Goal: Information Seeking & Learning: Learn about a topic

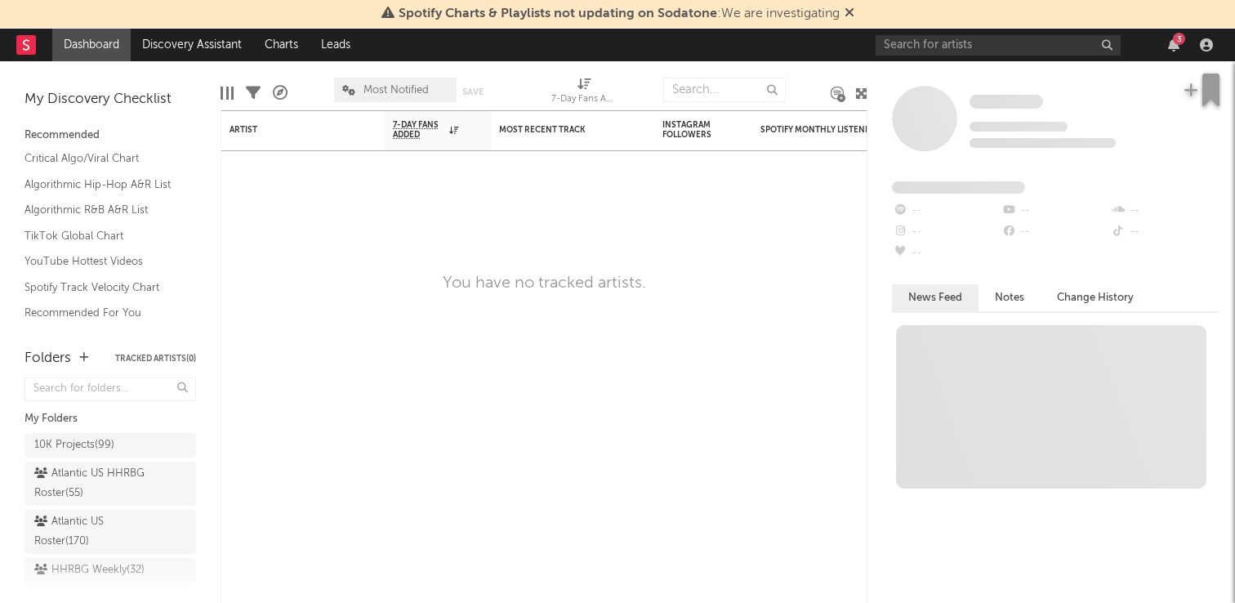
click at [982, 56] on div "3" at bounding box center [1046, 45] width 343 height 33
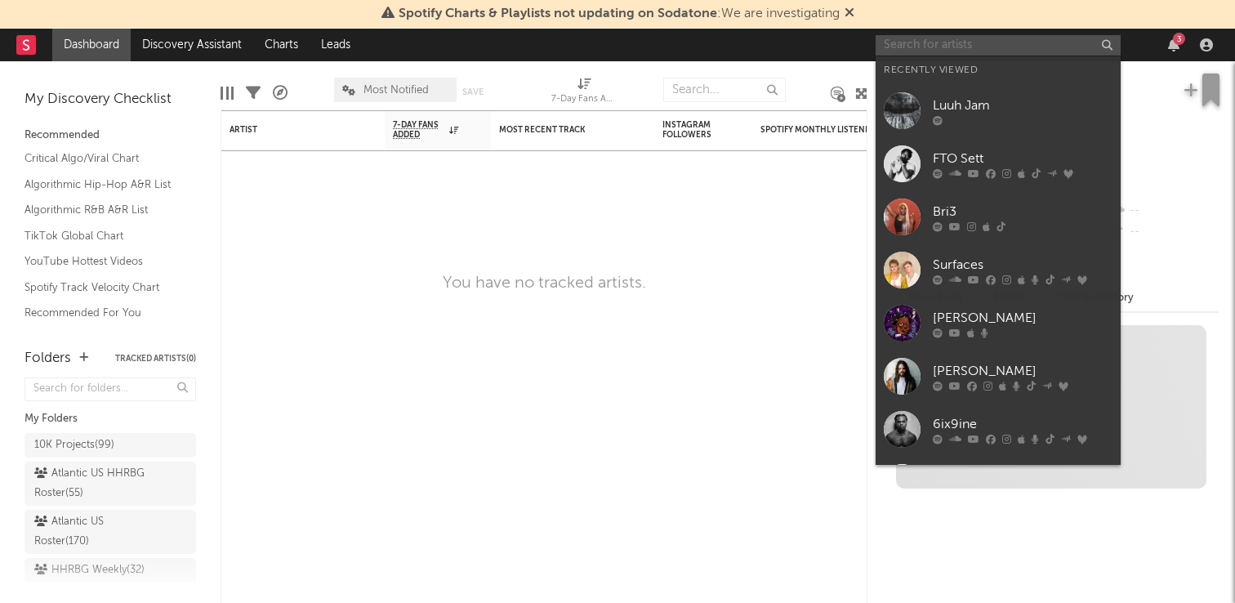
click at [986, 50] on input "text" at bounding box center [997, 45] width 245 height 20
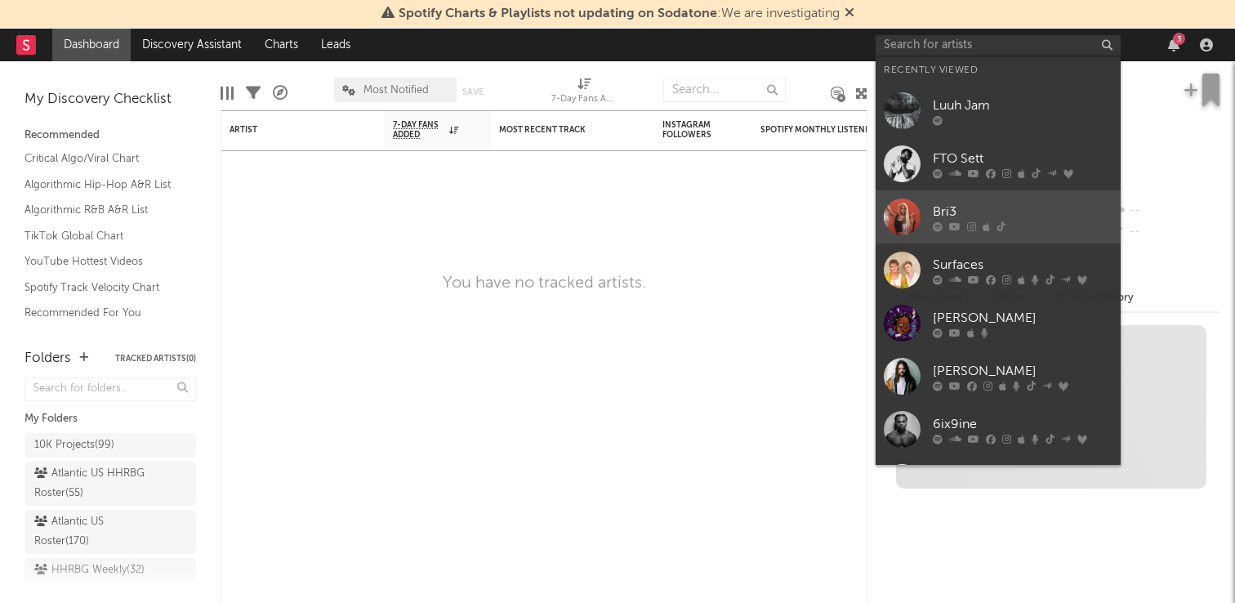
click at [1000, 201] on link "Bri3" at bounding box center [997, 216] width 245 height 53
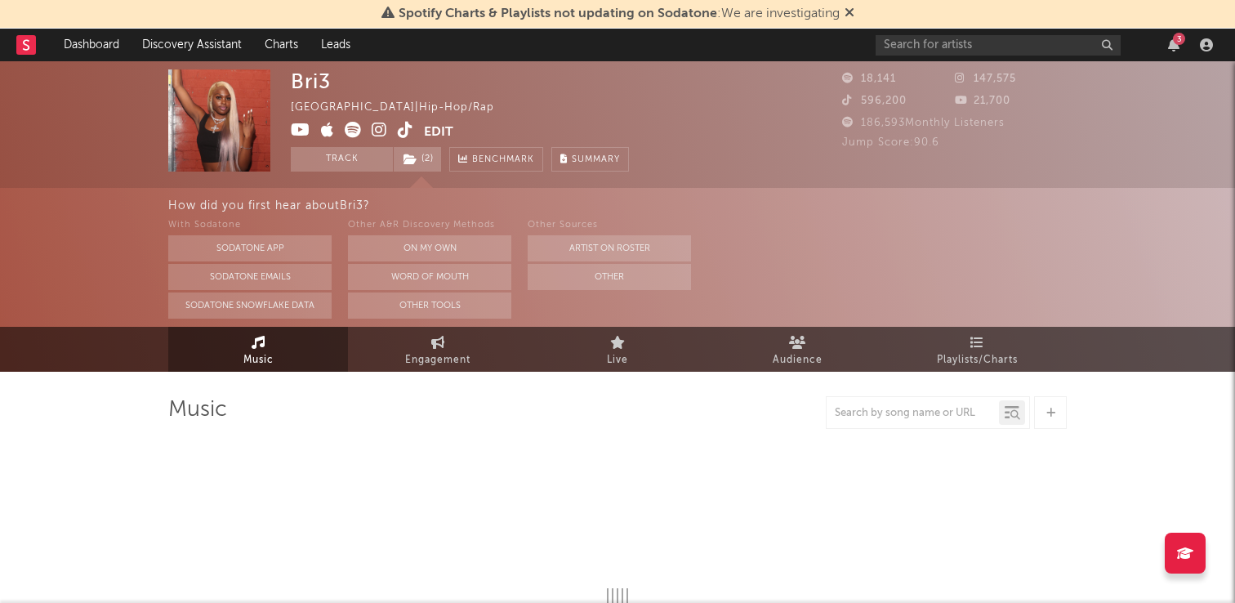
select select "6m"
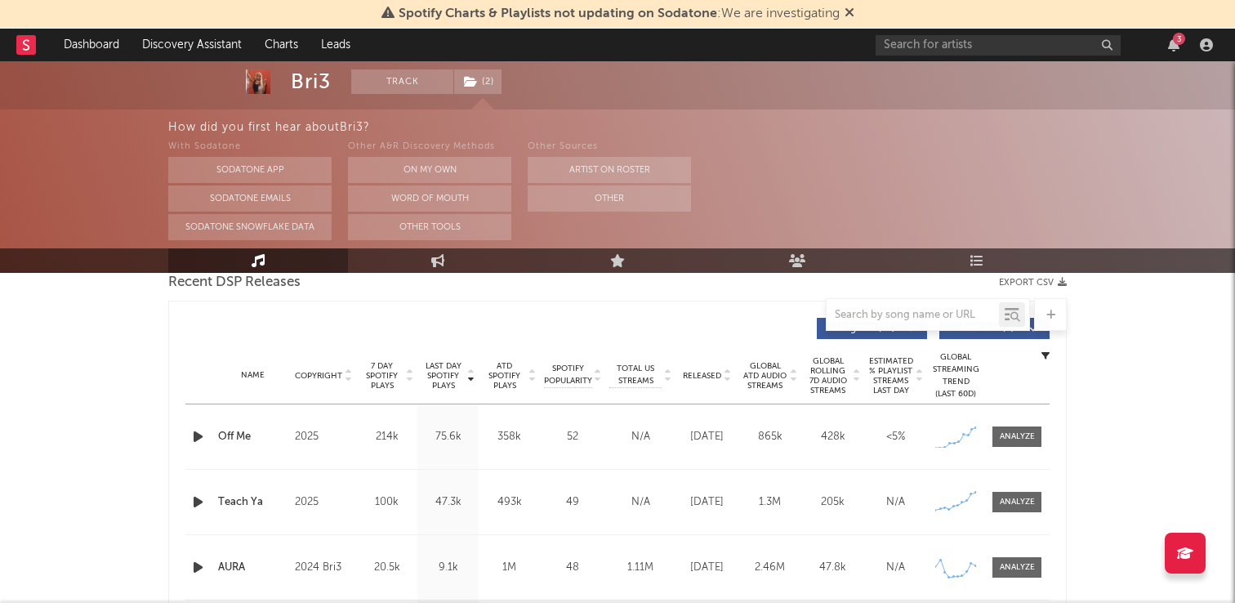
scroll to position [657, 0]
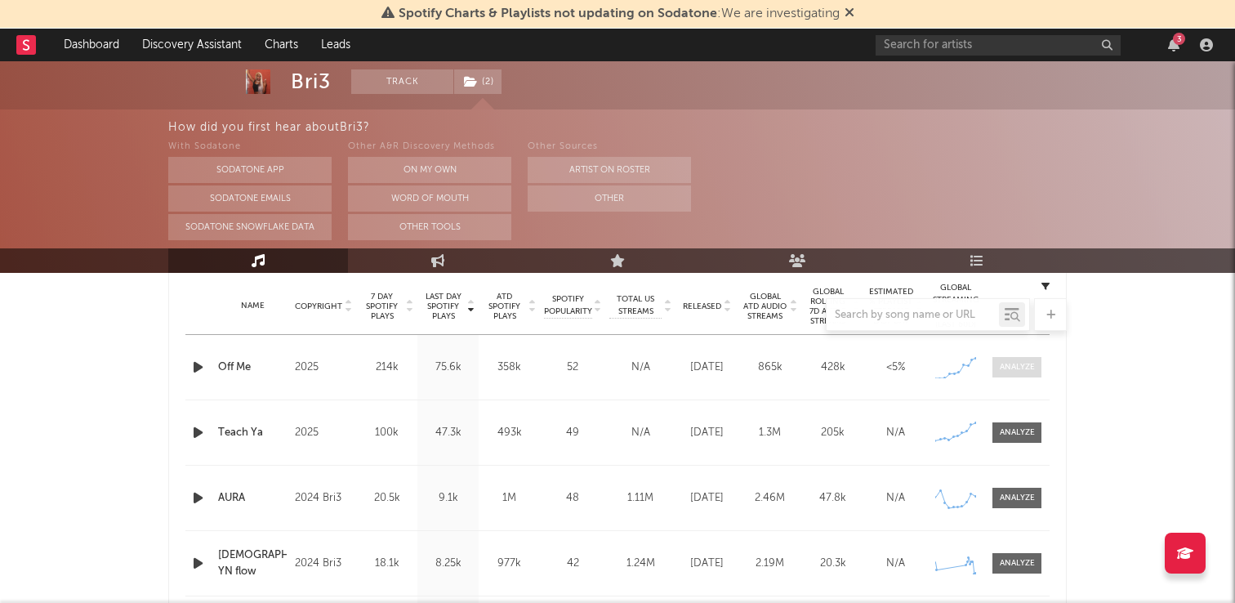
click at [1022, 365] on div at bounding box center [1016, 367] width 35 height 12
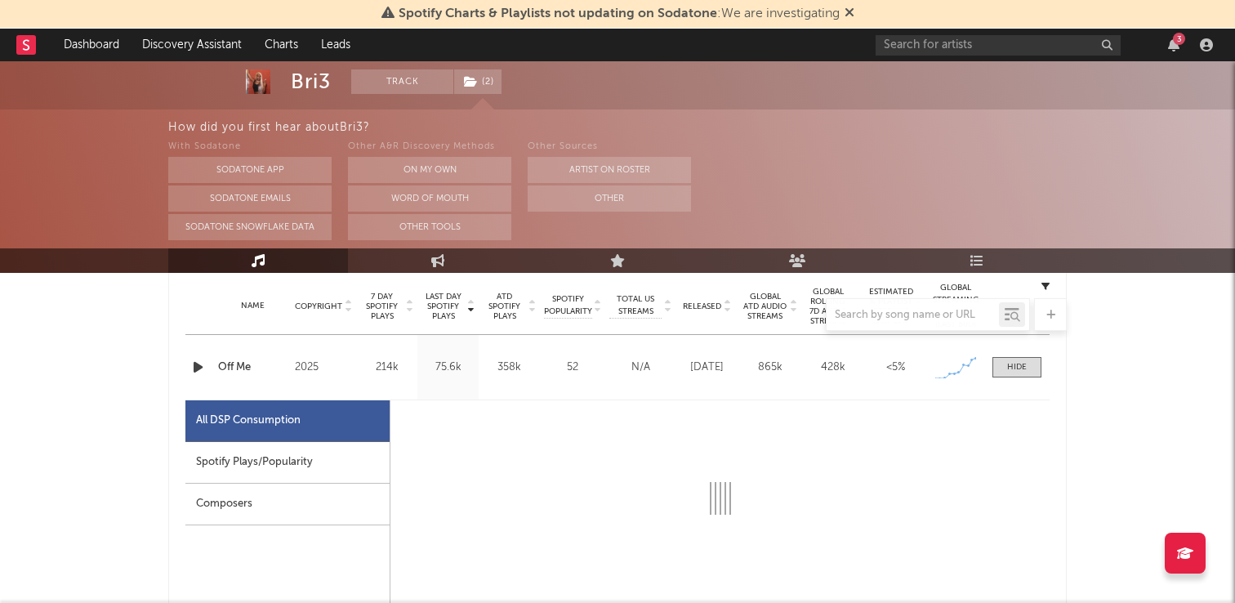
select select "1w"
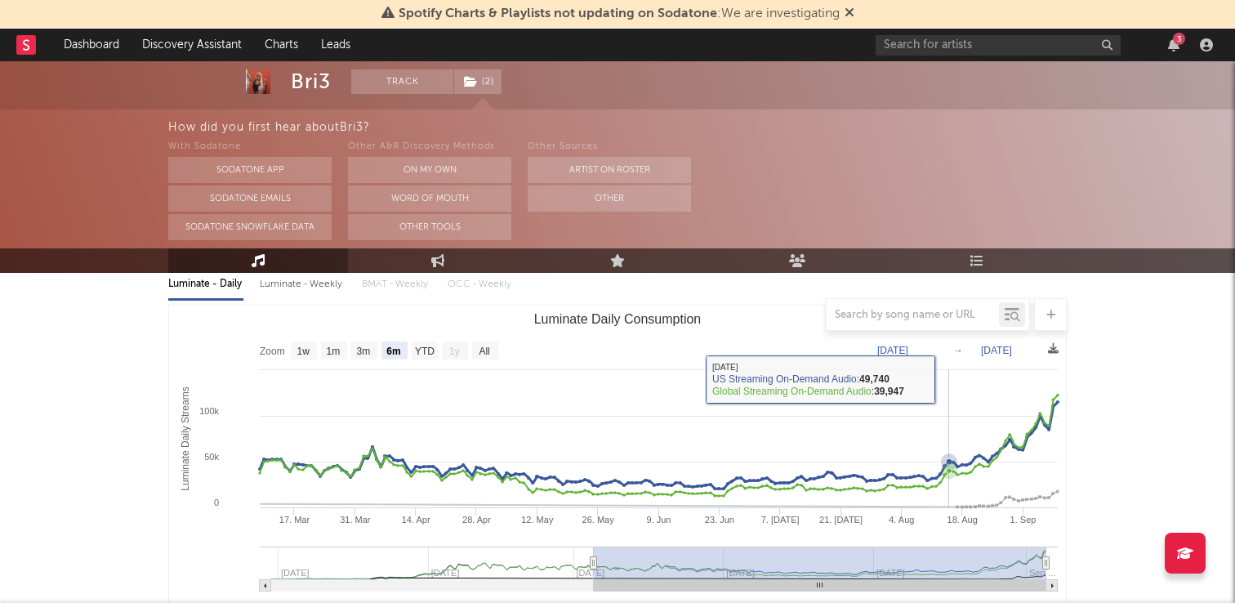
scroll to position [0, 0]
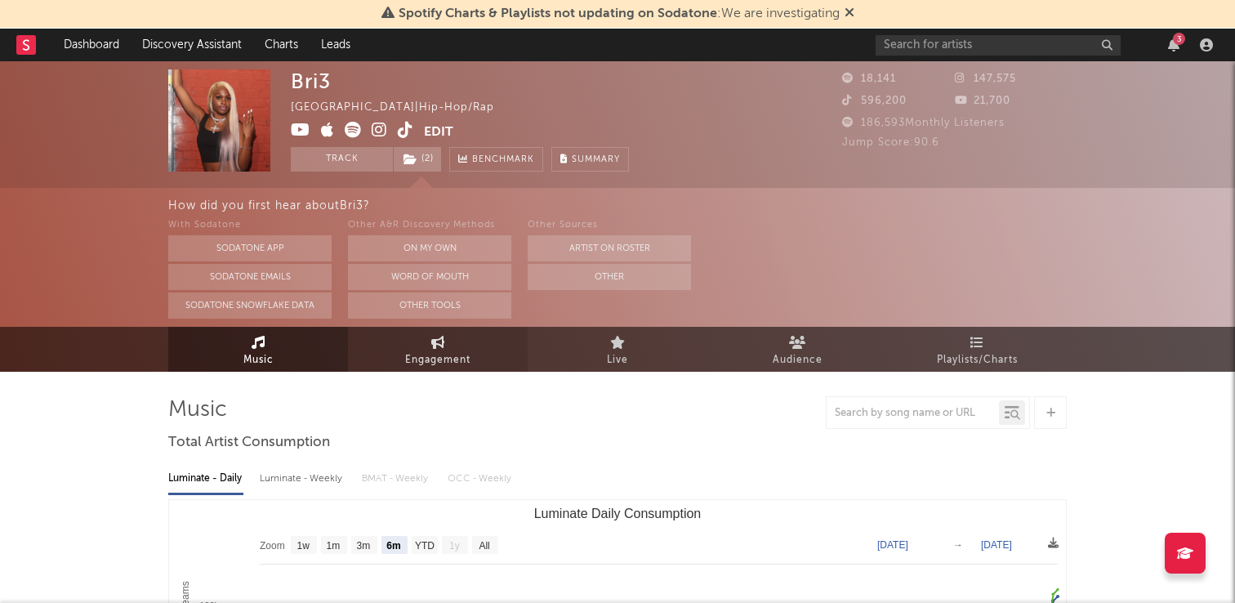
click at [464, 339] on link "Engagement" at bounding box center [438, 349] width 180 height 45
select select "1w"
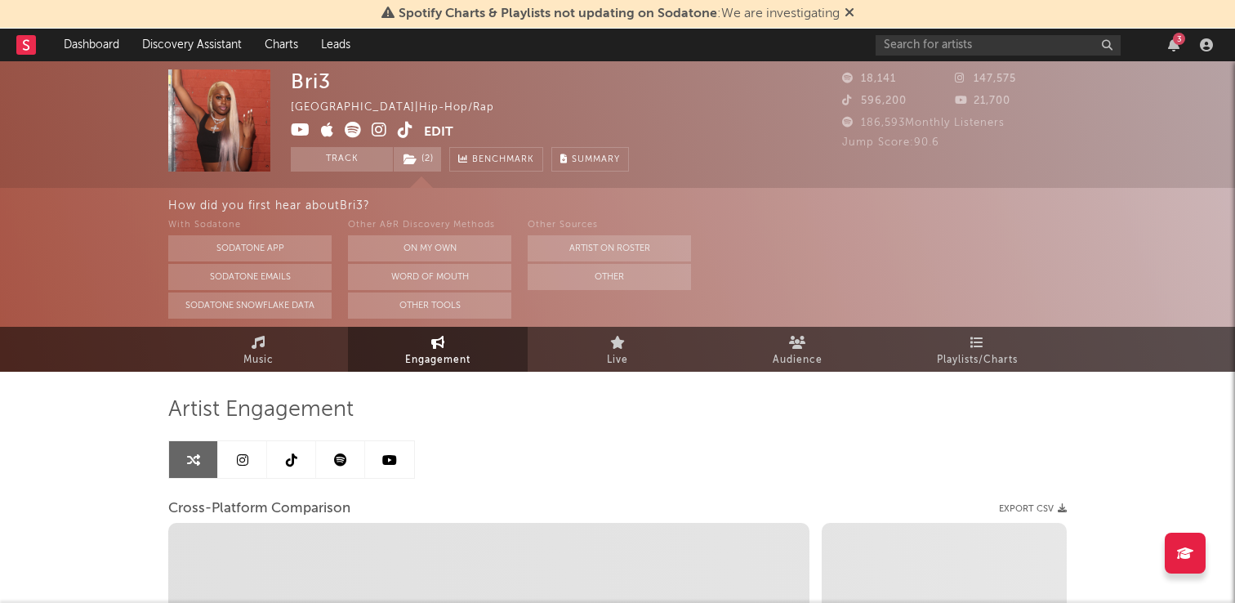
select select "1m"
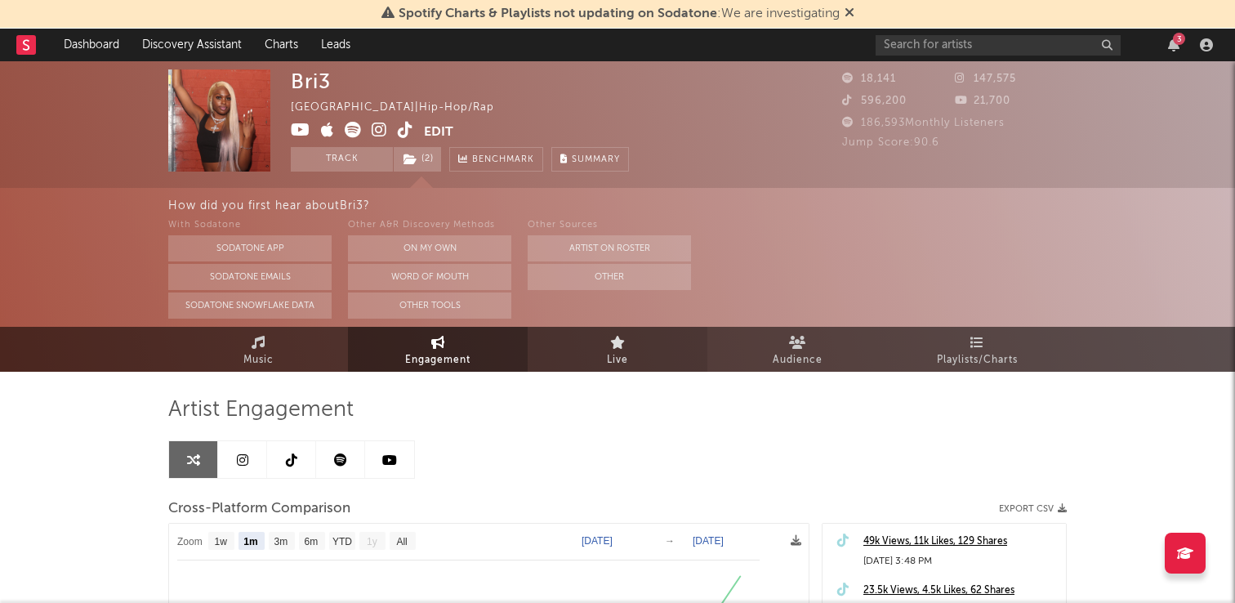
click at [627, 354] on span "Live" at bounding box center [617, 360] width 21 height 20
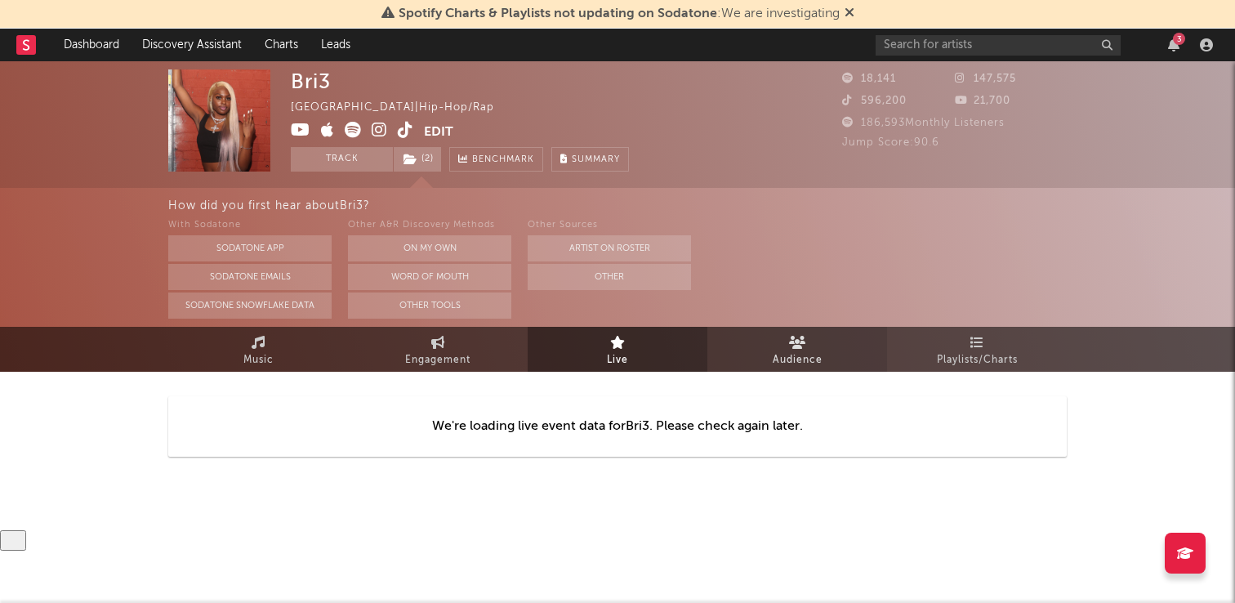
click at [795, 365] on span "Audience" at bounding box center [797, 360] width 50 height 20
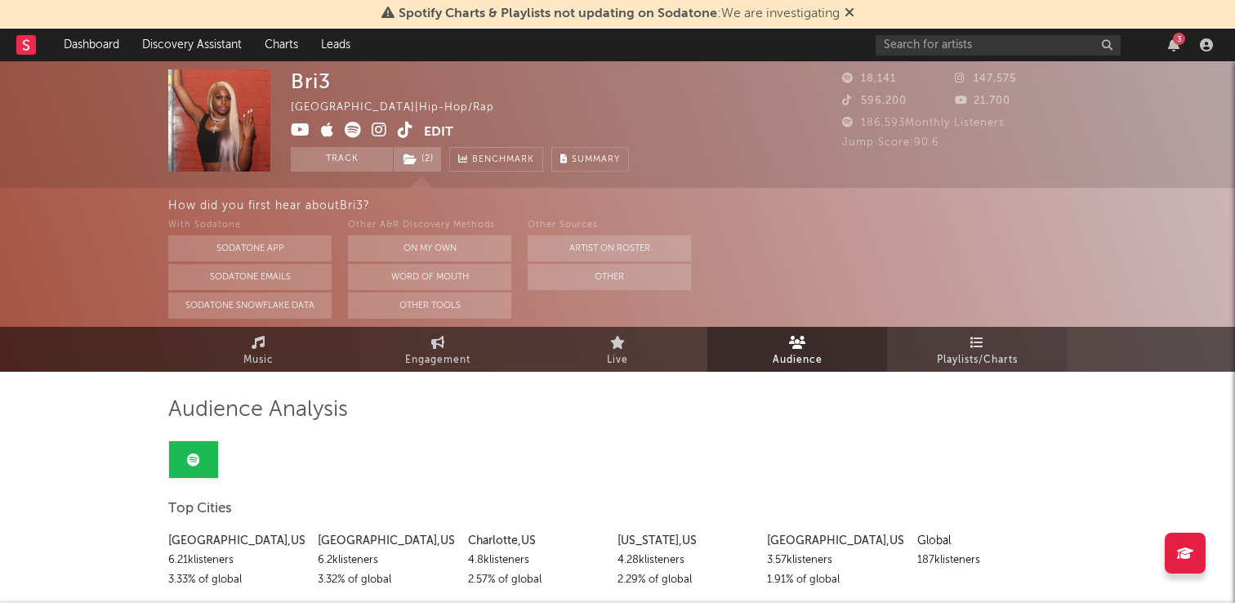
click at [984, 369] on span "Playlists/Charts" at bounding box center [977, 360] width 81 height 20
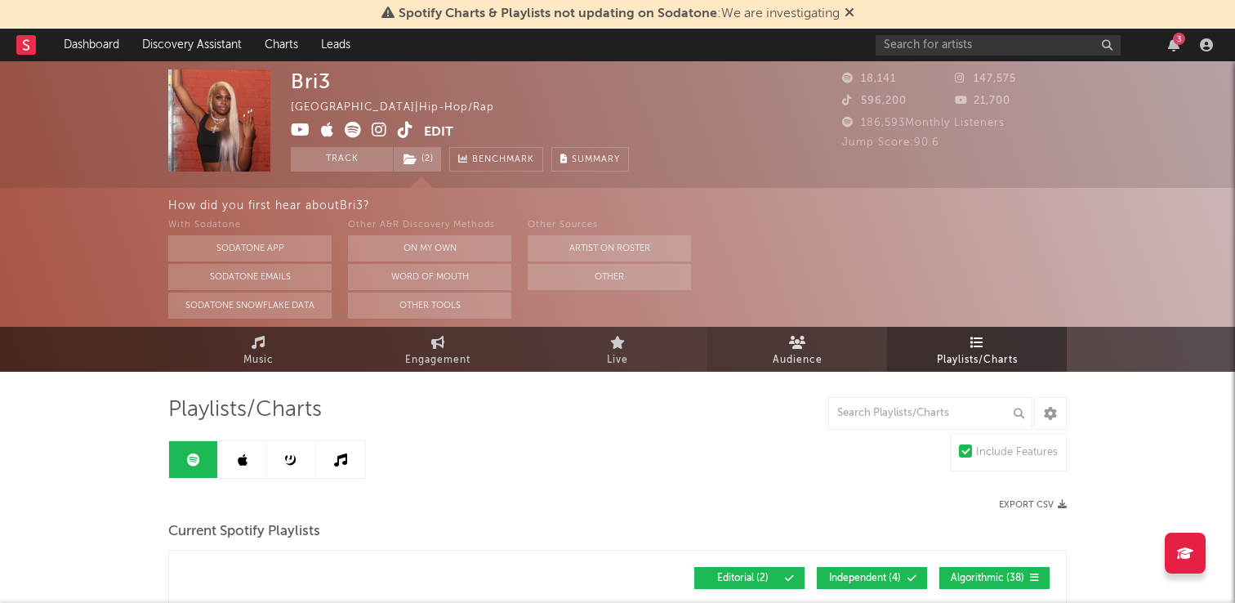
click at [759, 336] on link "Audience" at bounding box center [797, 349] width 180 height 45
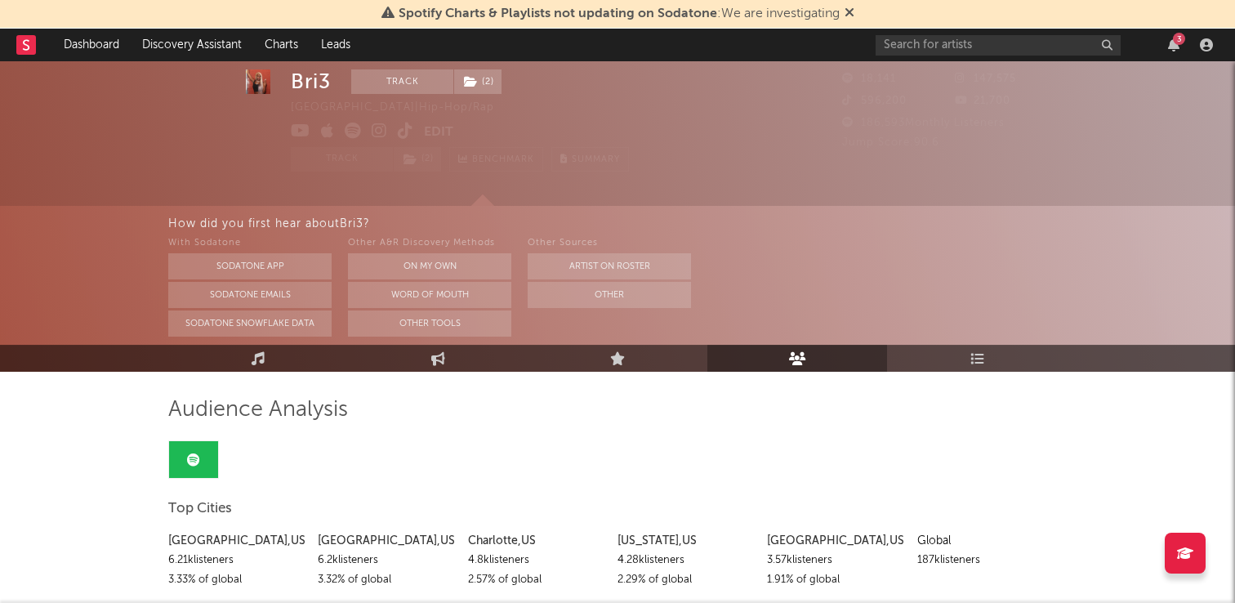
scroll to position [109, 0]
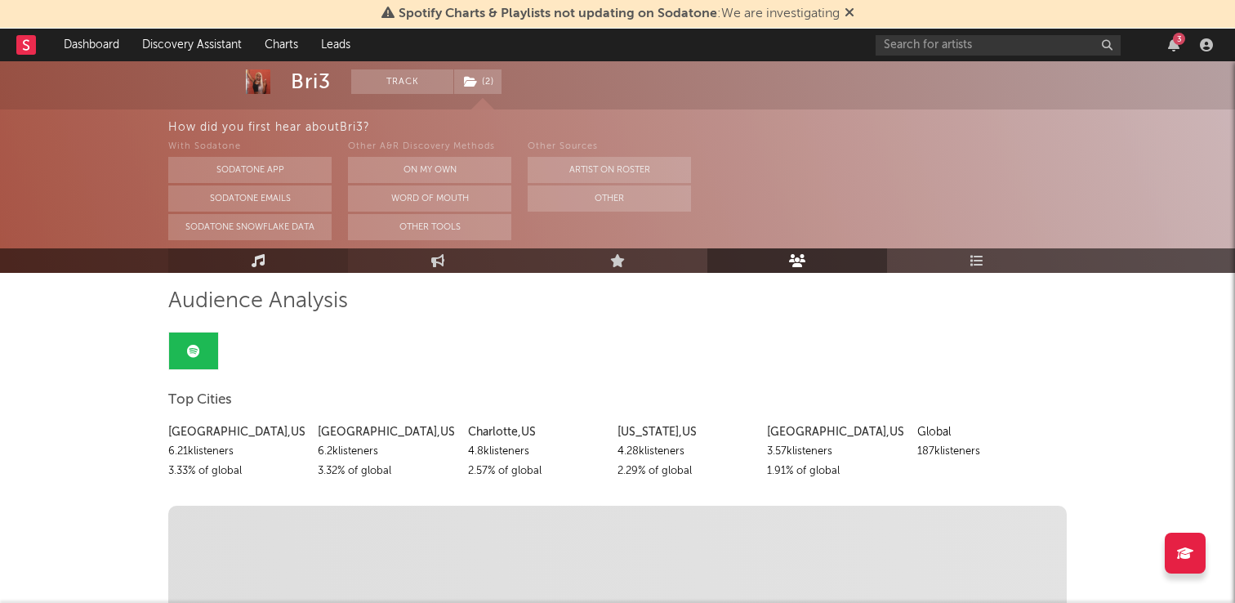
click at [302, 262] on link "Music" at bounding box center [258, 260] width 180 height 24
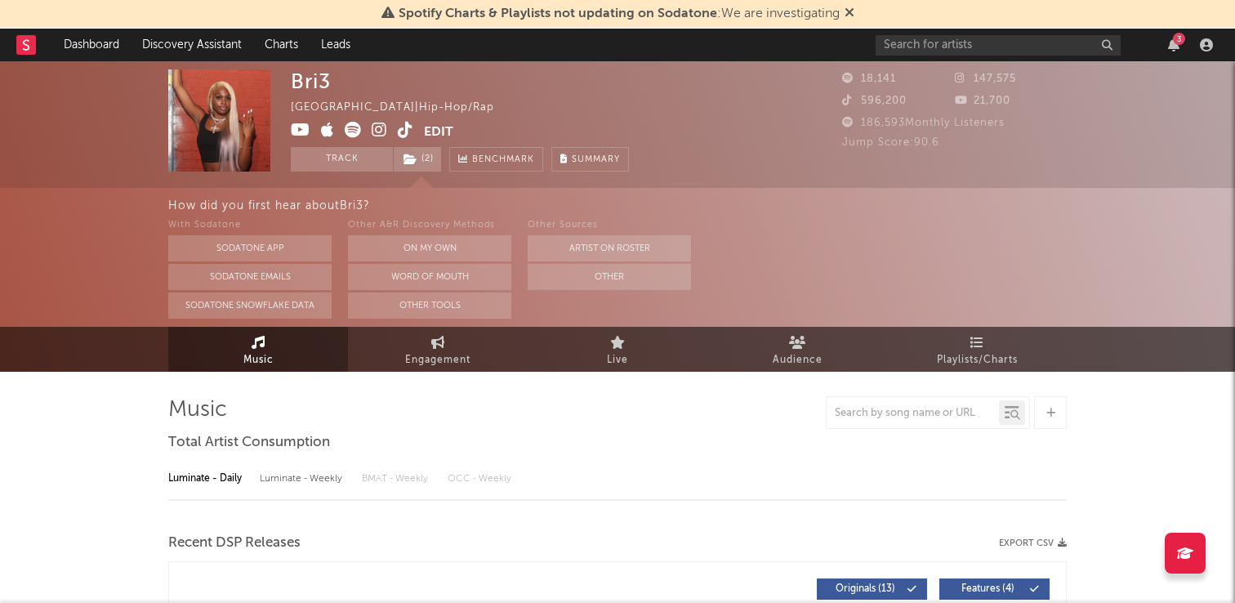
select select "6m"
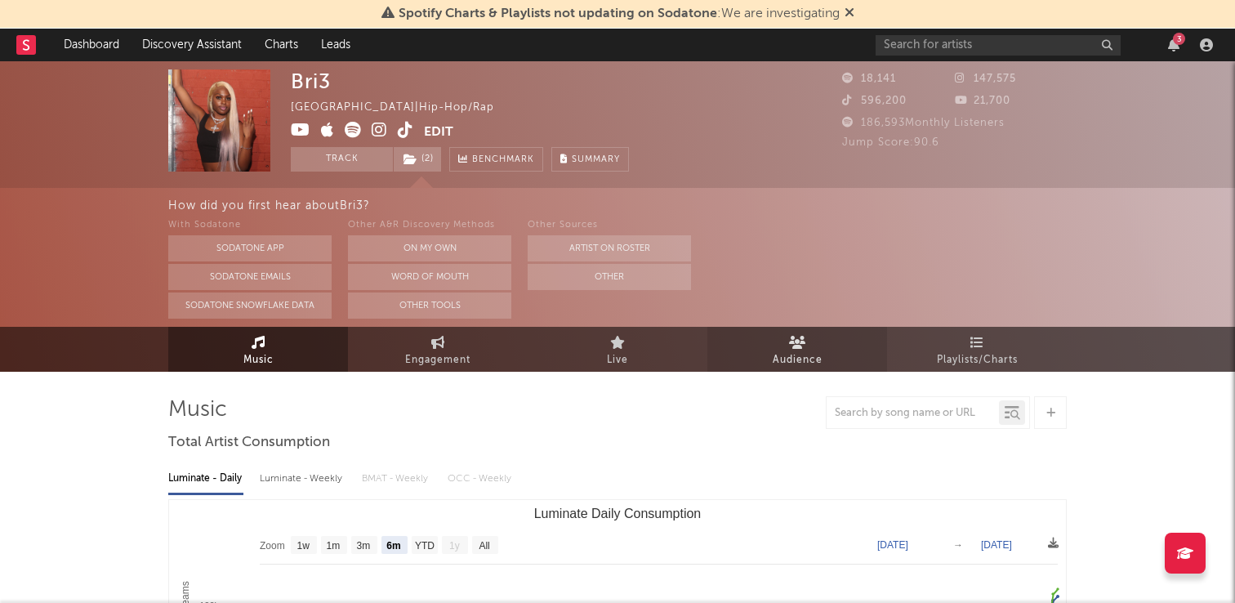
click at [764, 352] on link "Audience" at bounding box center [797, 349] width 180 height 45
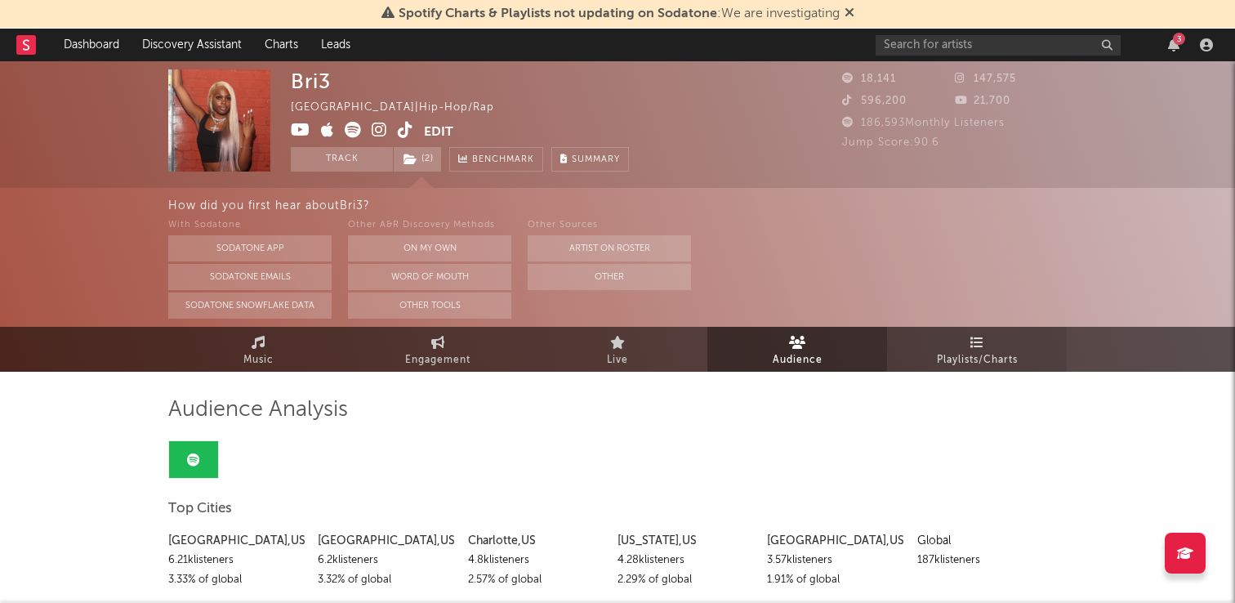
click at [913, 371] on link "Playlists/Charts" at bounding box center [977, 349] width 180 height 45
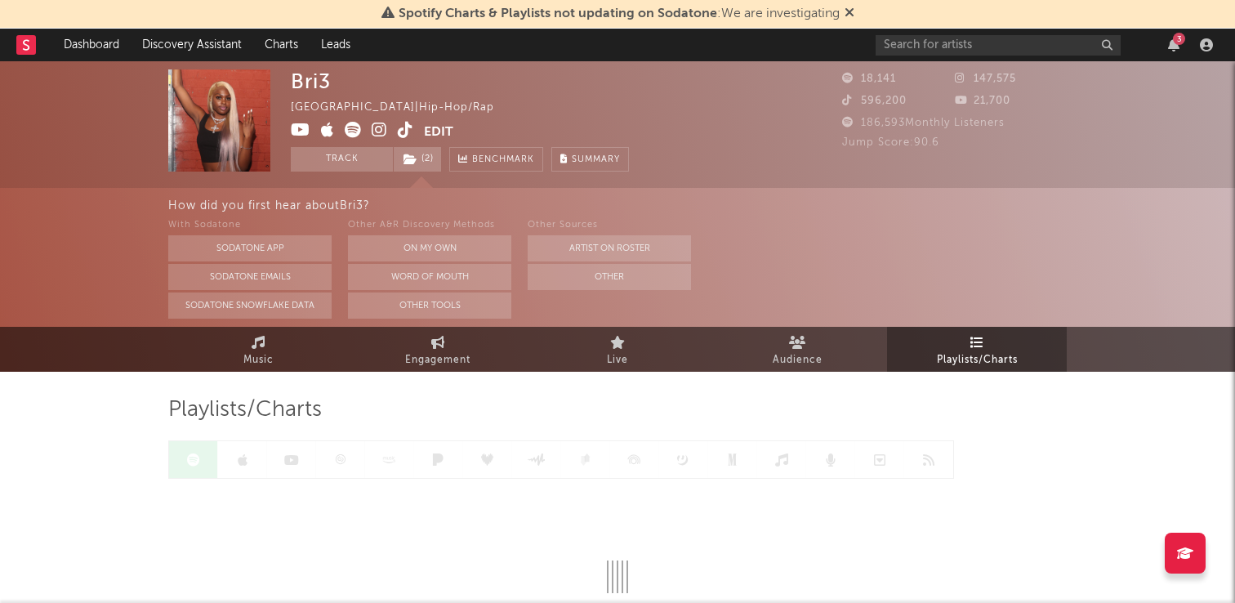
click at [924, 366] on link "Playlists/Charts" at bounding box center [977, 349] width 180 height 45
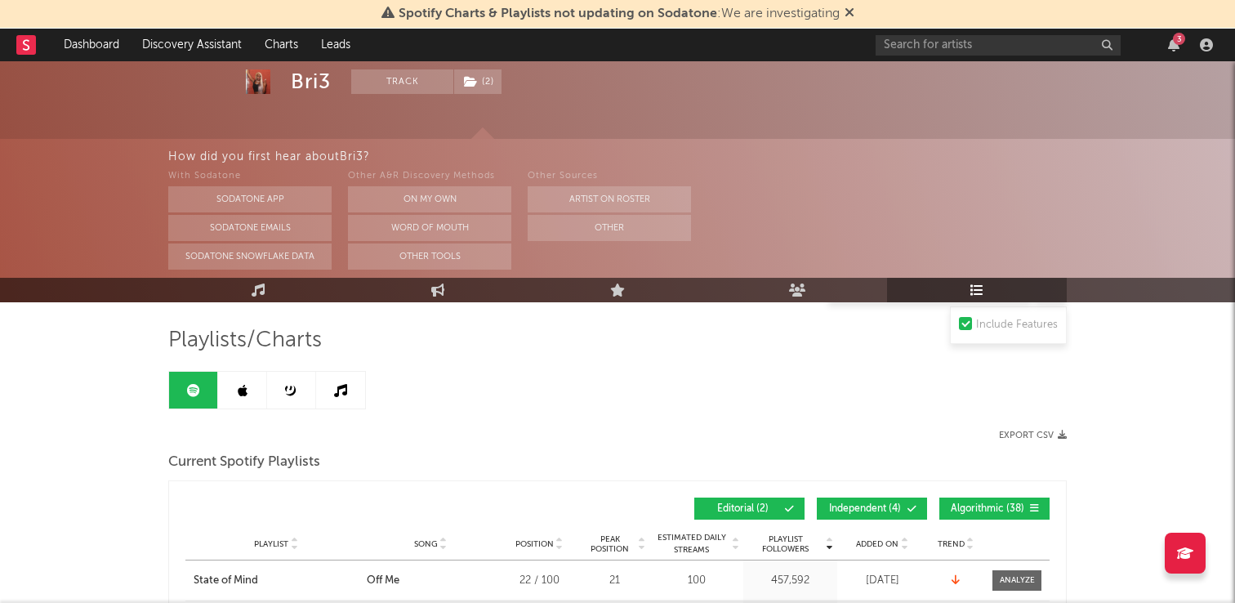
scroll to position [60, 0]
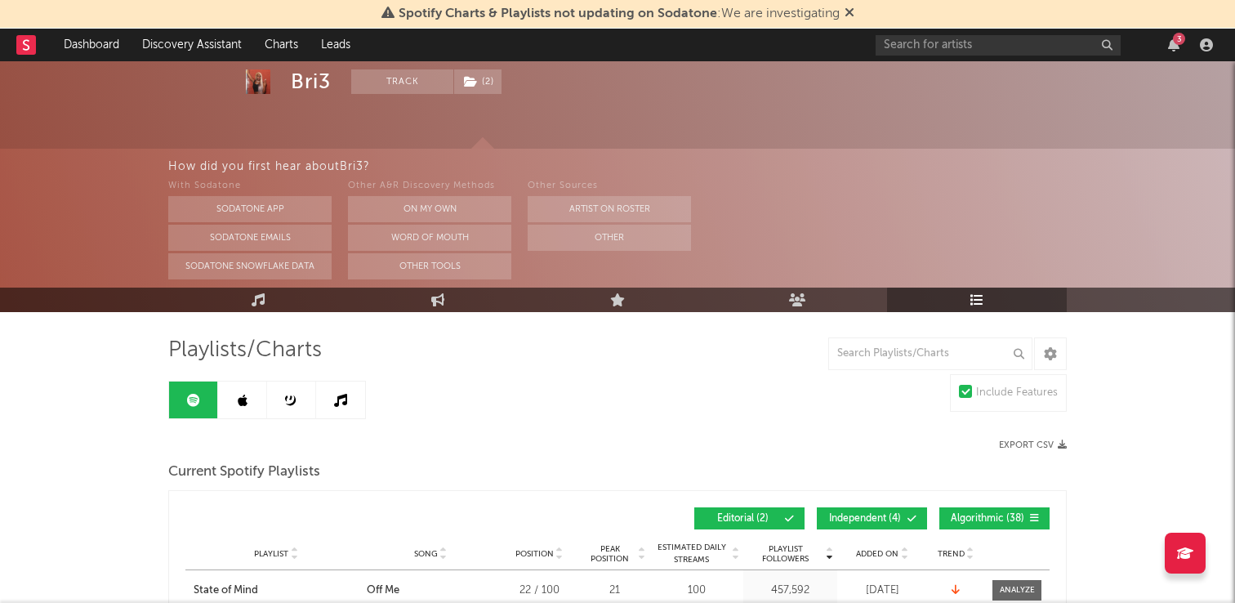
click at [239, 399] on icon at bounding box center [243, 400] width 10 height 13
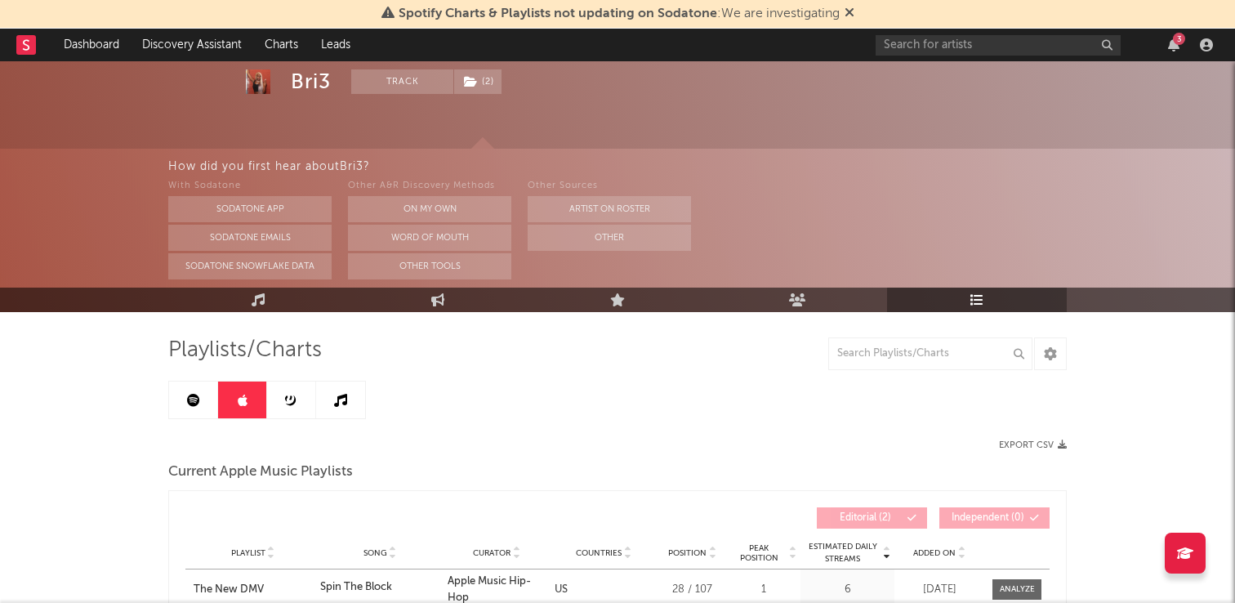
click at [292, 398] on icon at bounding box center [291, 400] width 12 height 12
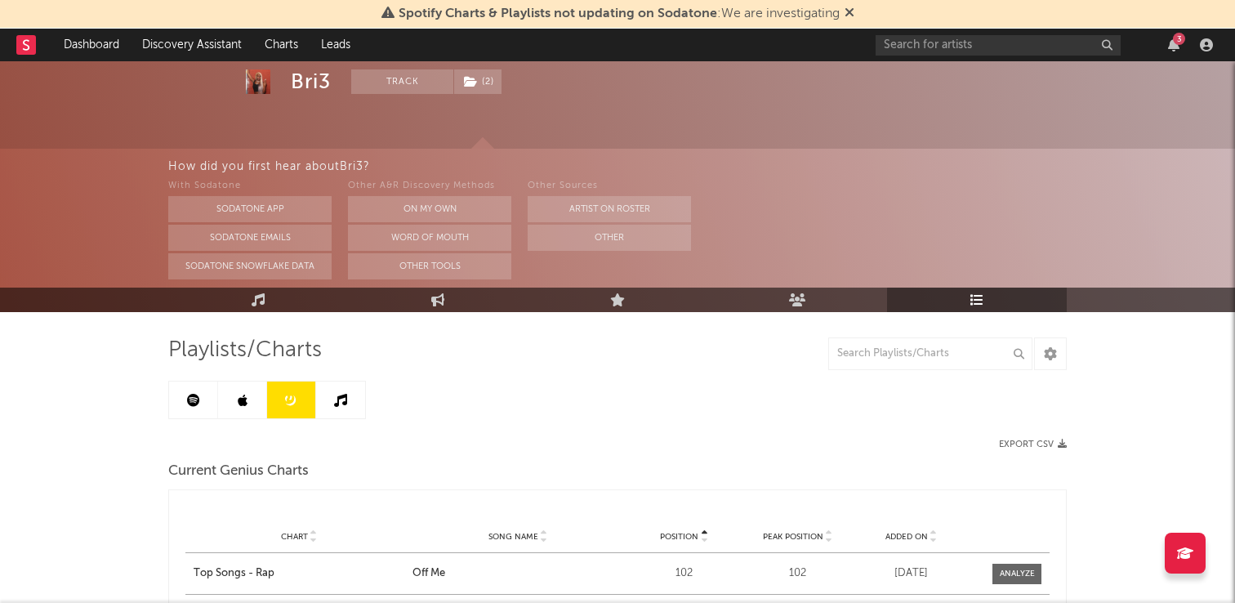
click at [341, 396] on icon at bounding box center [340, 400] width 13 height 13
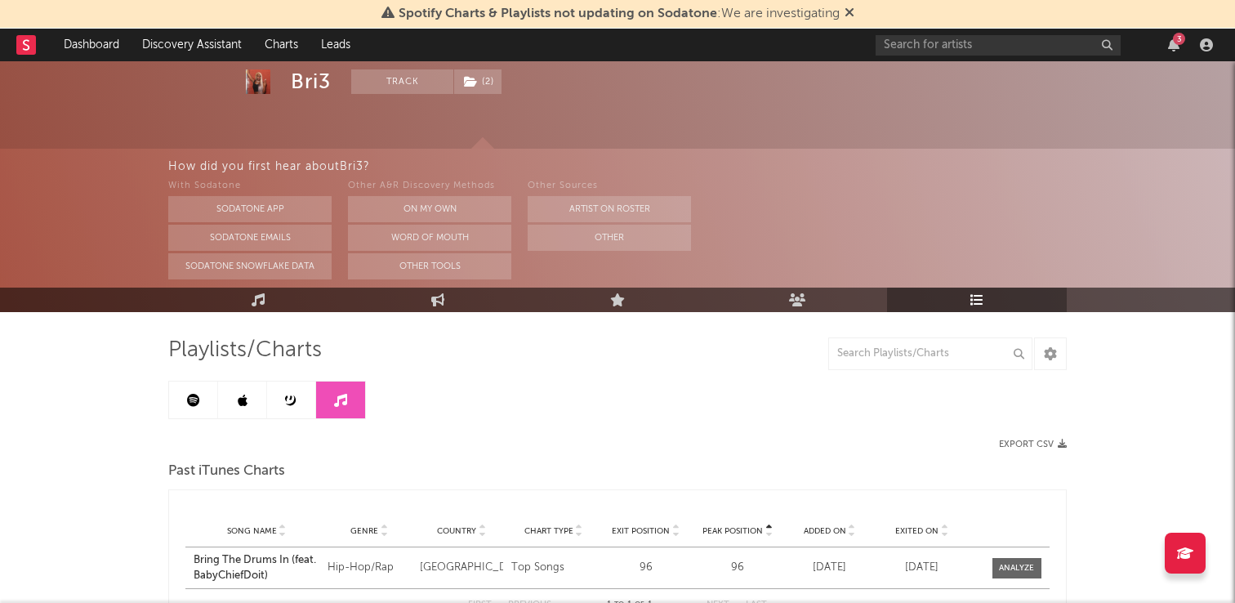
click at [304, 412] on link at bounding box center [291, 399] width 49 height 37
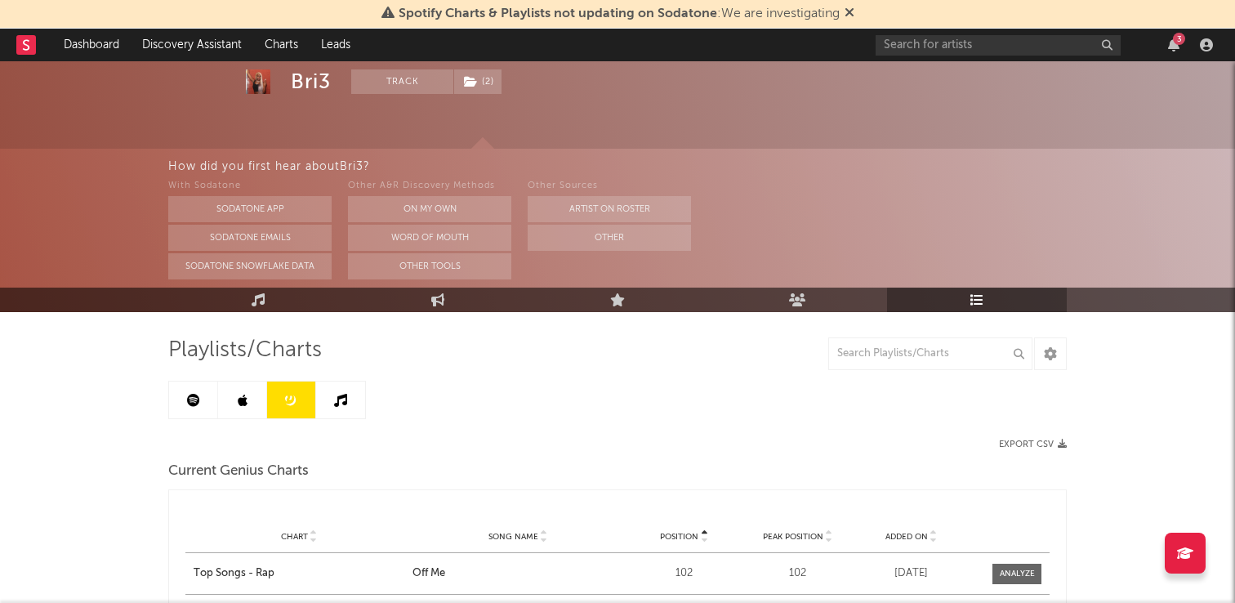
click at [215, 400] on link at bounding box center [193, 399] width 49 height 37
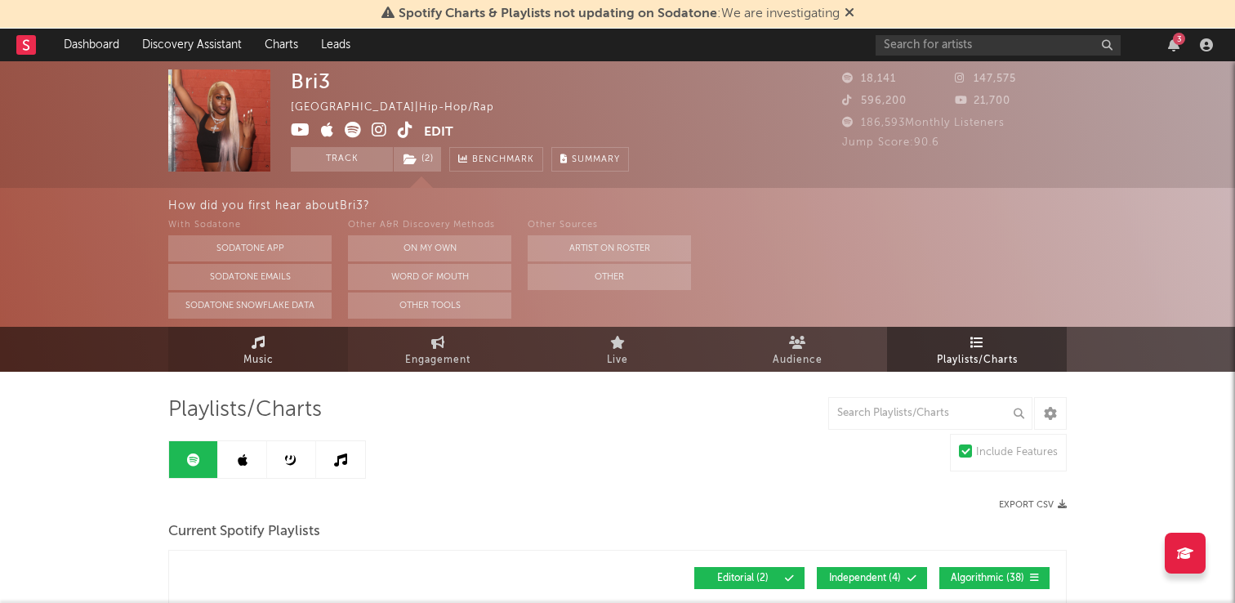
click at [256, 363] on span "Music" at bounding box center [258, 360] width 30 height 20
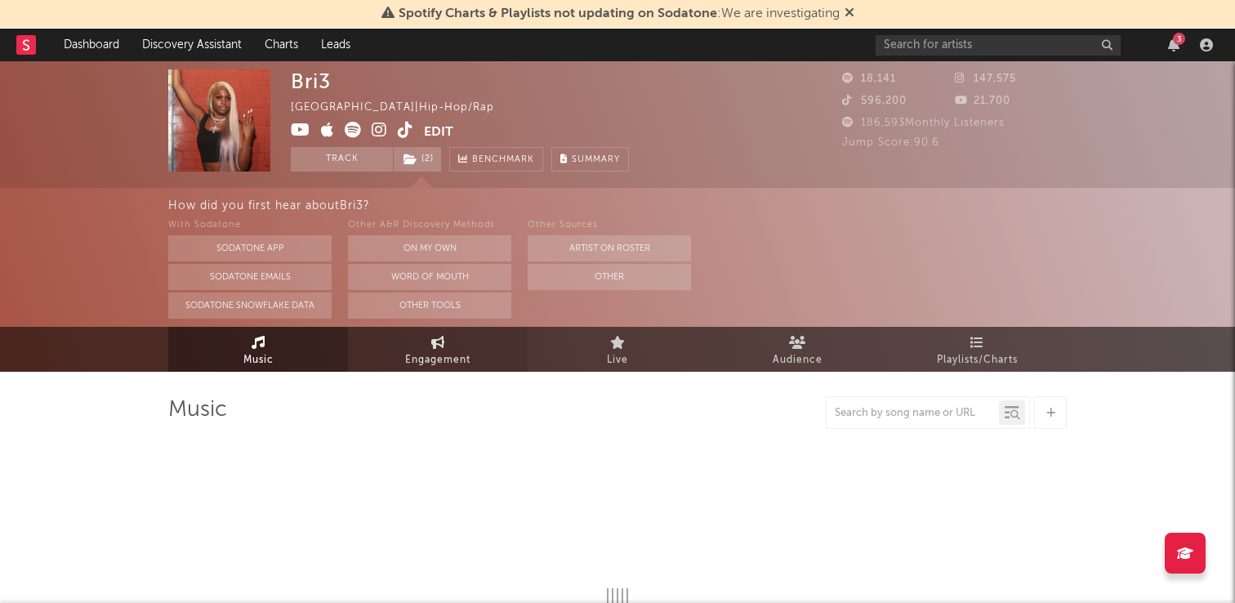
select select "6m"
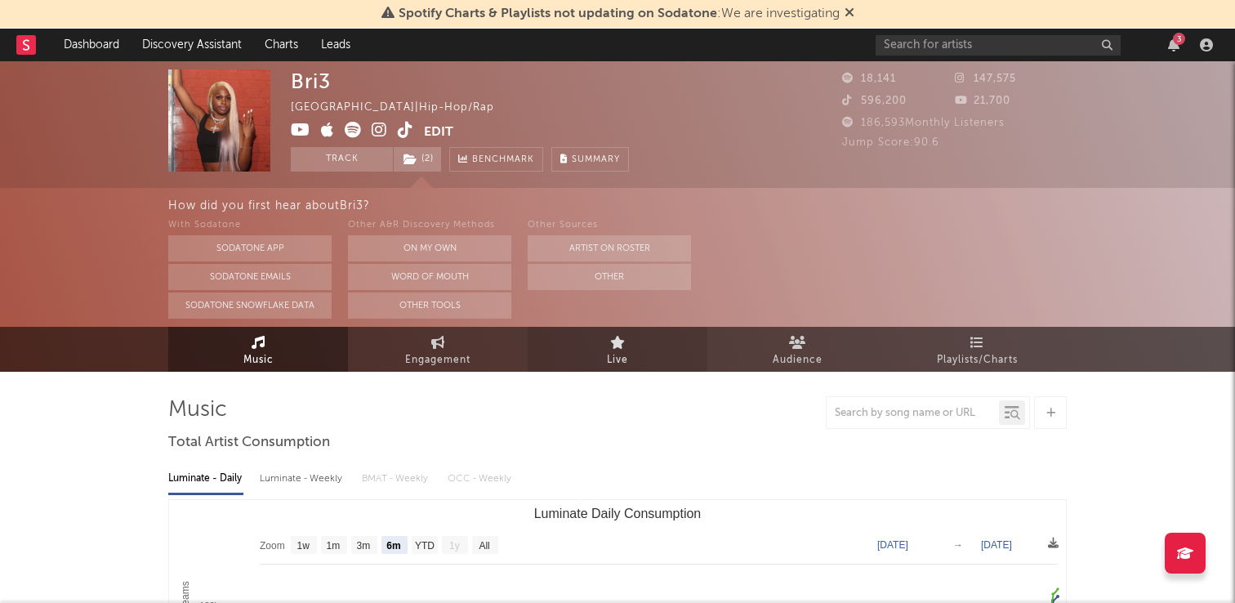
click at [600, 367] on link "Live" at bounding box center [617, 349] width 180 height 45
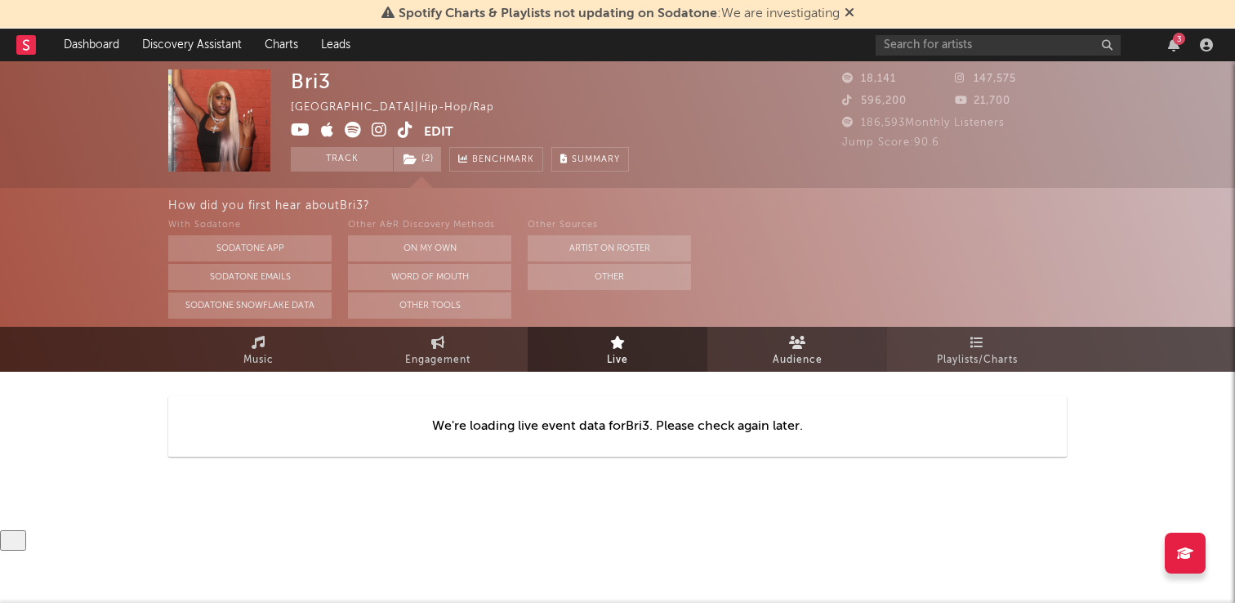
click at [768, 367] on link "Audience" at bounding box center [797, 349] width 180 height 45
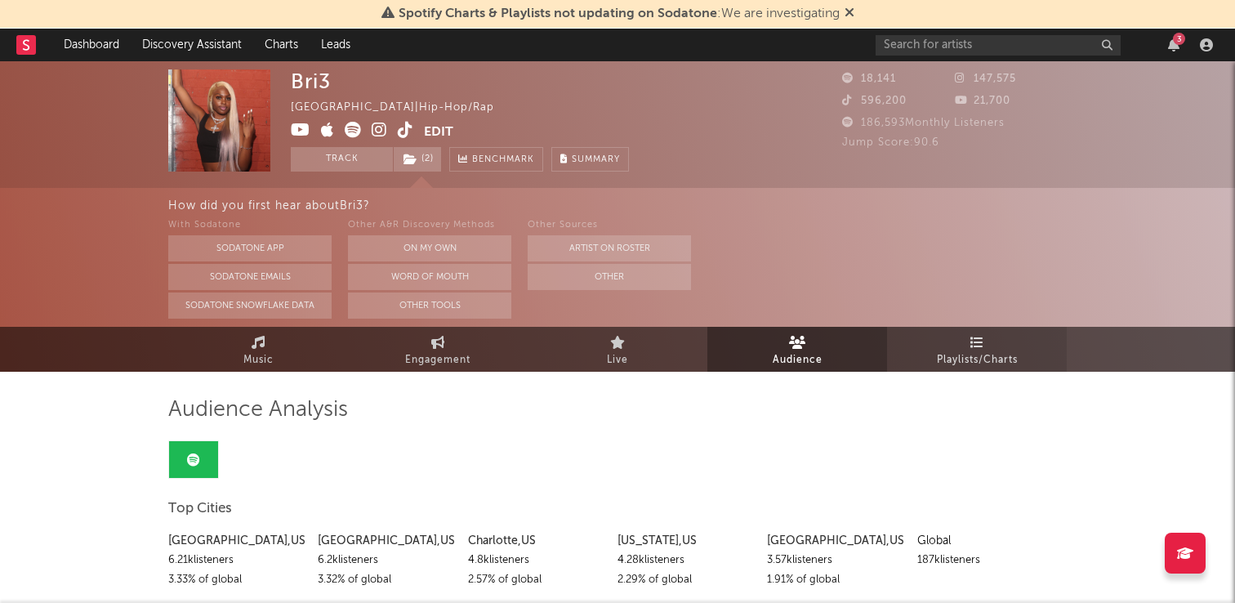
click at [961, 365] on span "Playlists/Charts" at bounding box center [977, 360] width 81 height 20
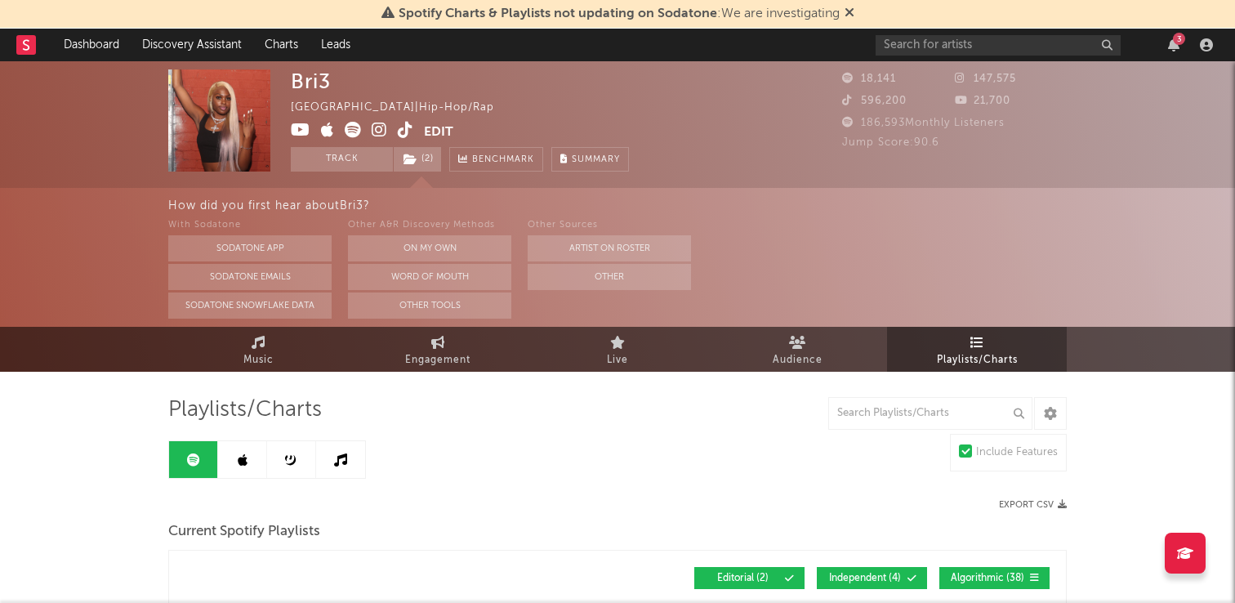
click at [251, 445] on link at bounding box center [242, 459] width 49 height 37
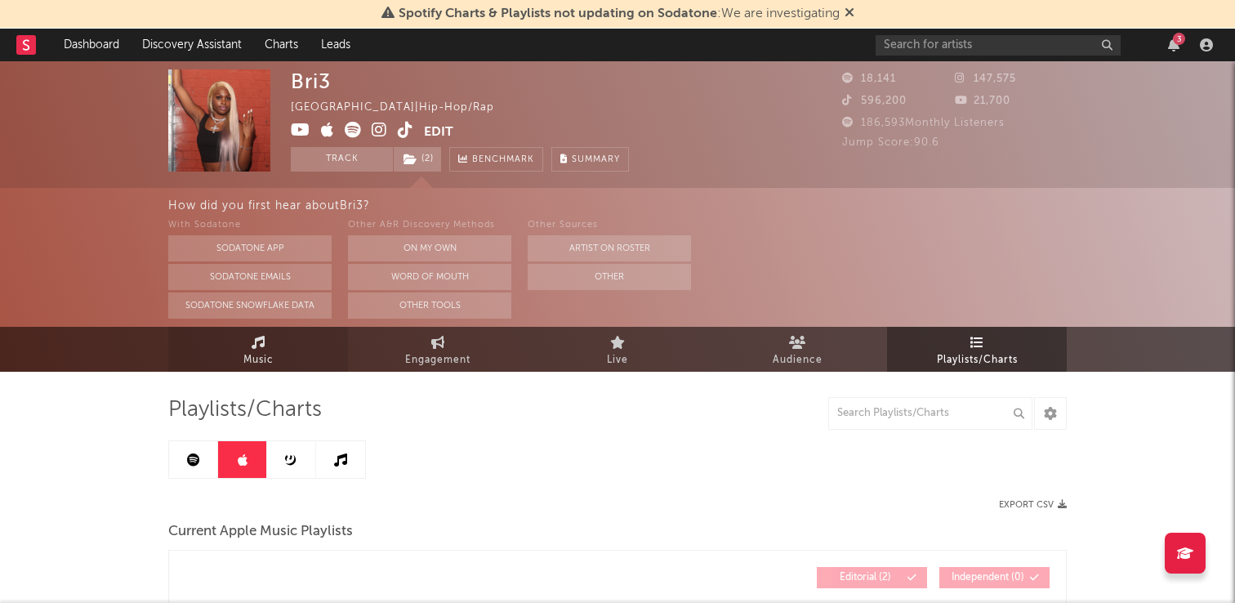
click at [258, 368] on span "Music" at bounding box center [258, 360] width 30 height 20
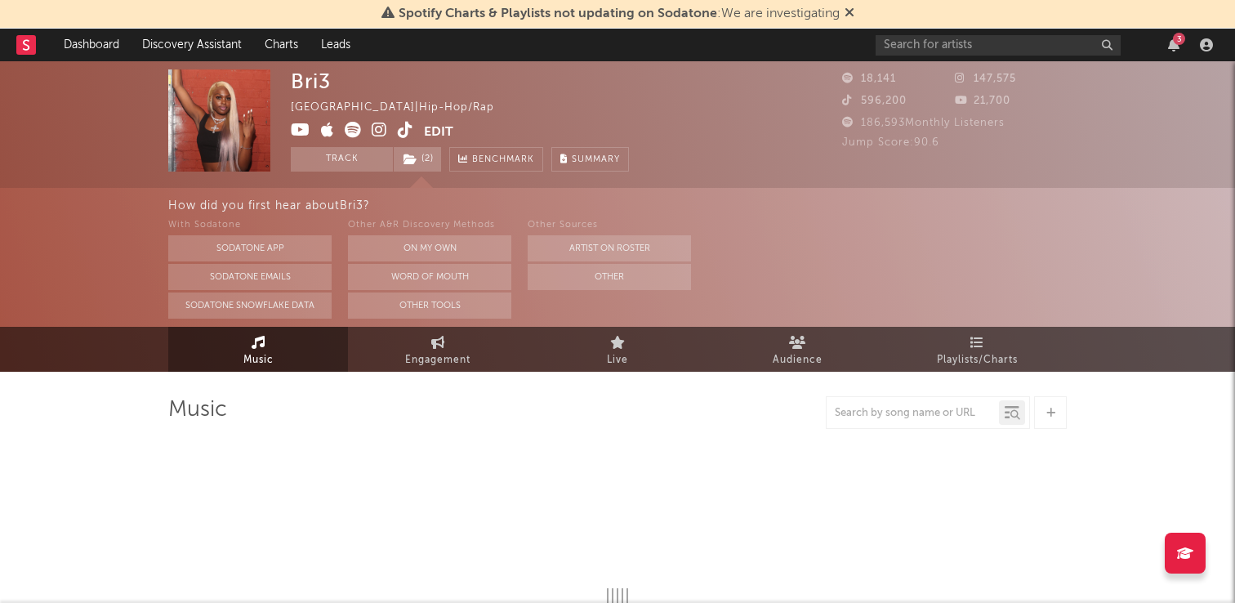
select select "6m"
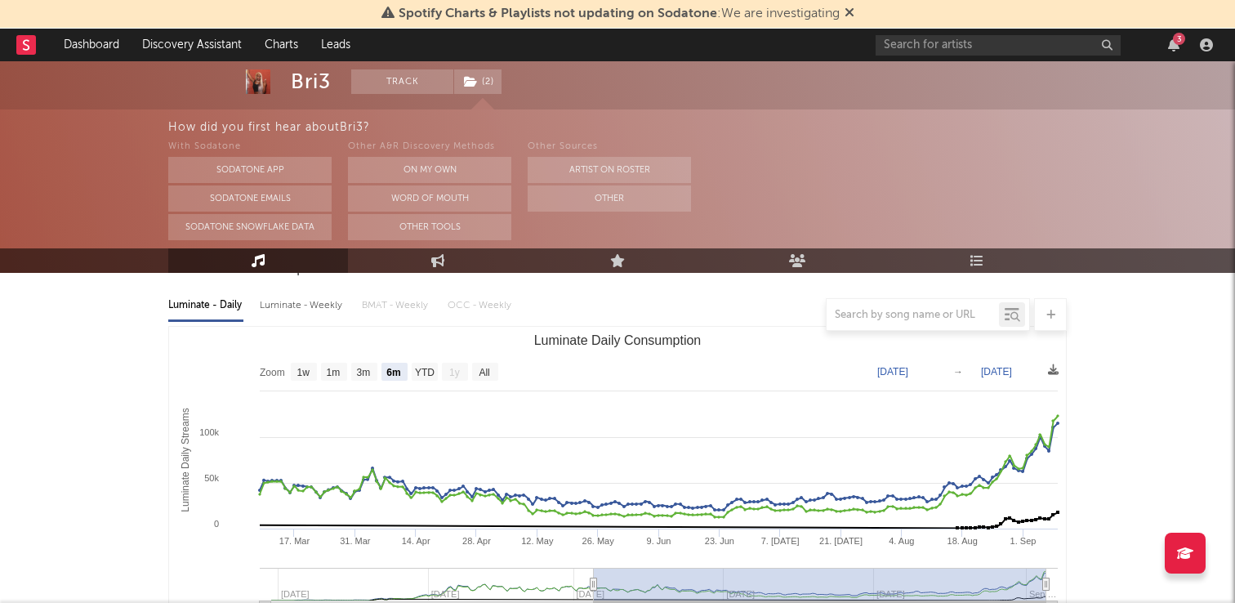
scroll to position [176, 0]
